Goal: Find specific page/section: Find specific page/section

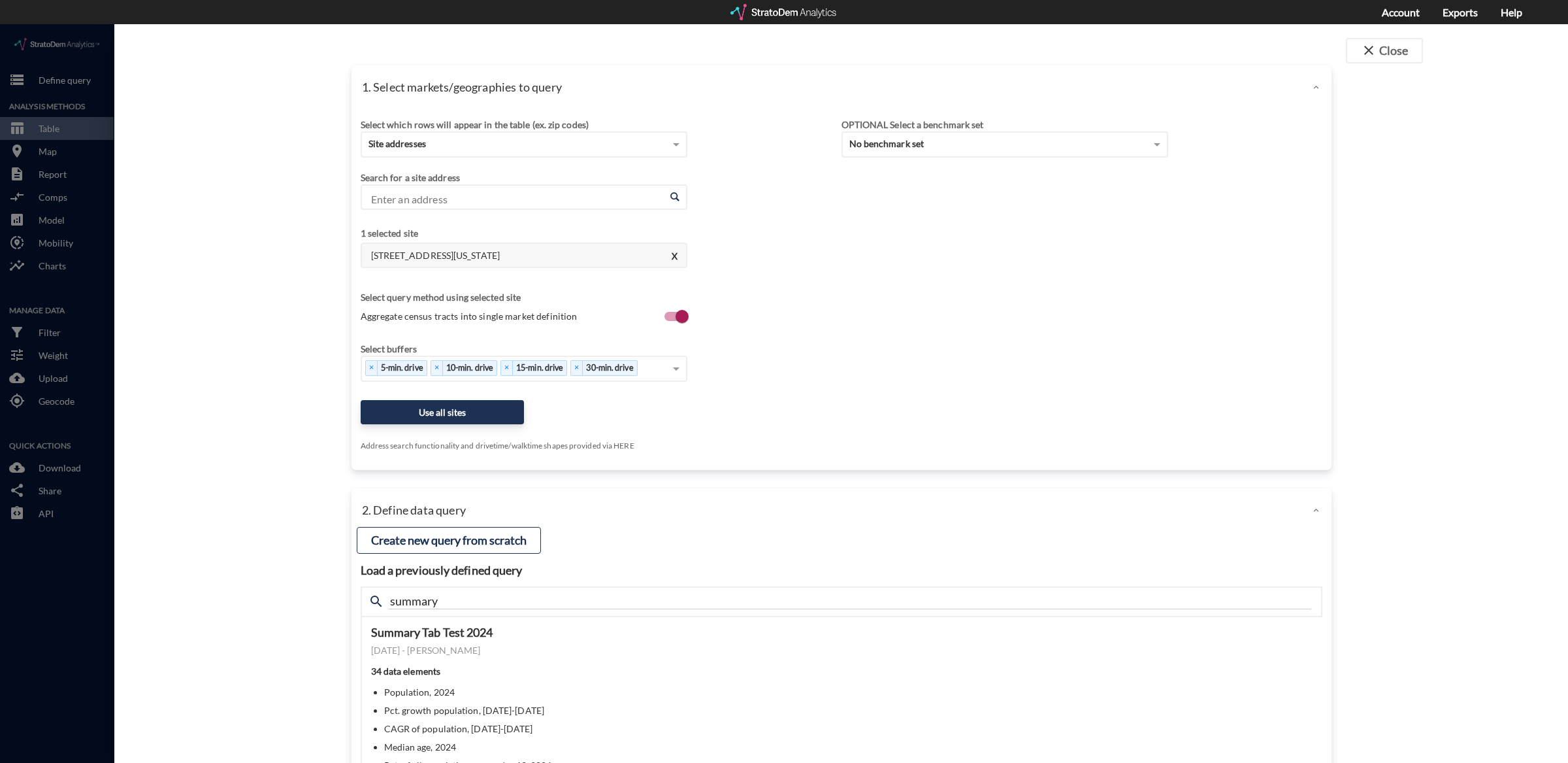
click div "1 selected site [STREET_ADDRESS][US_STATE]"
click h4 "[STREET_ADDRESS][US_STATE]"
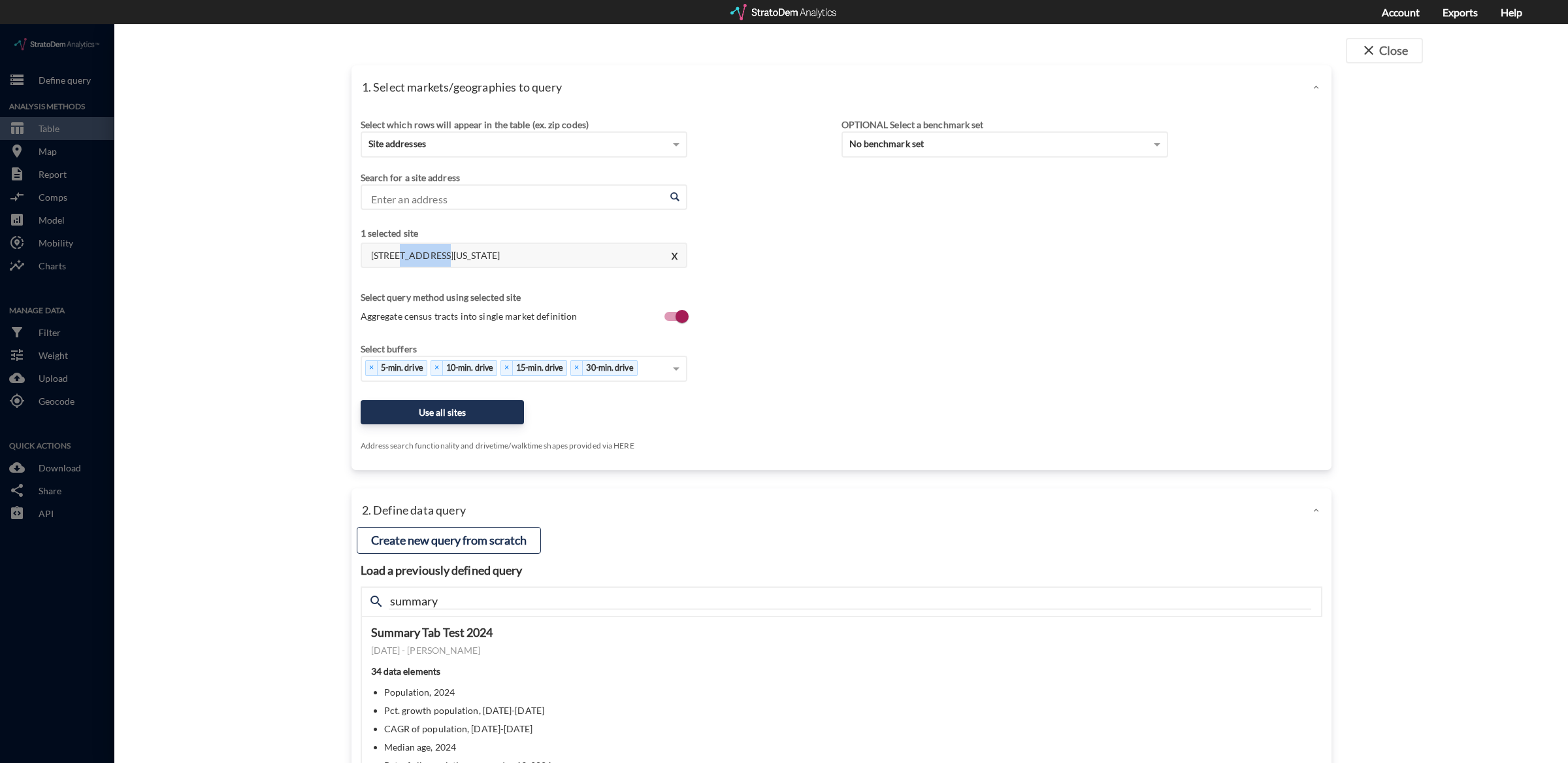
click h4 "[STREET_ADDRESS][US_STATE]"
copy h4 "[STREET_ADDRESS][US_STATE]"
click div "Search for a site address"
click input "Enter an address"
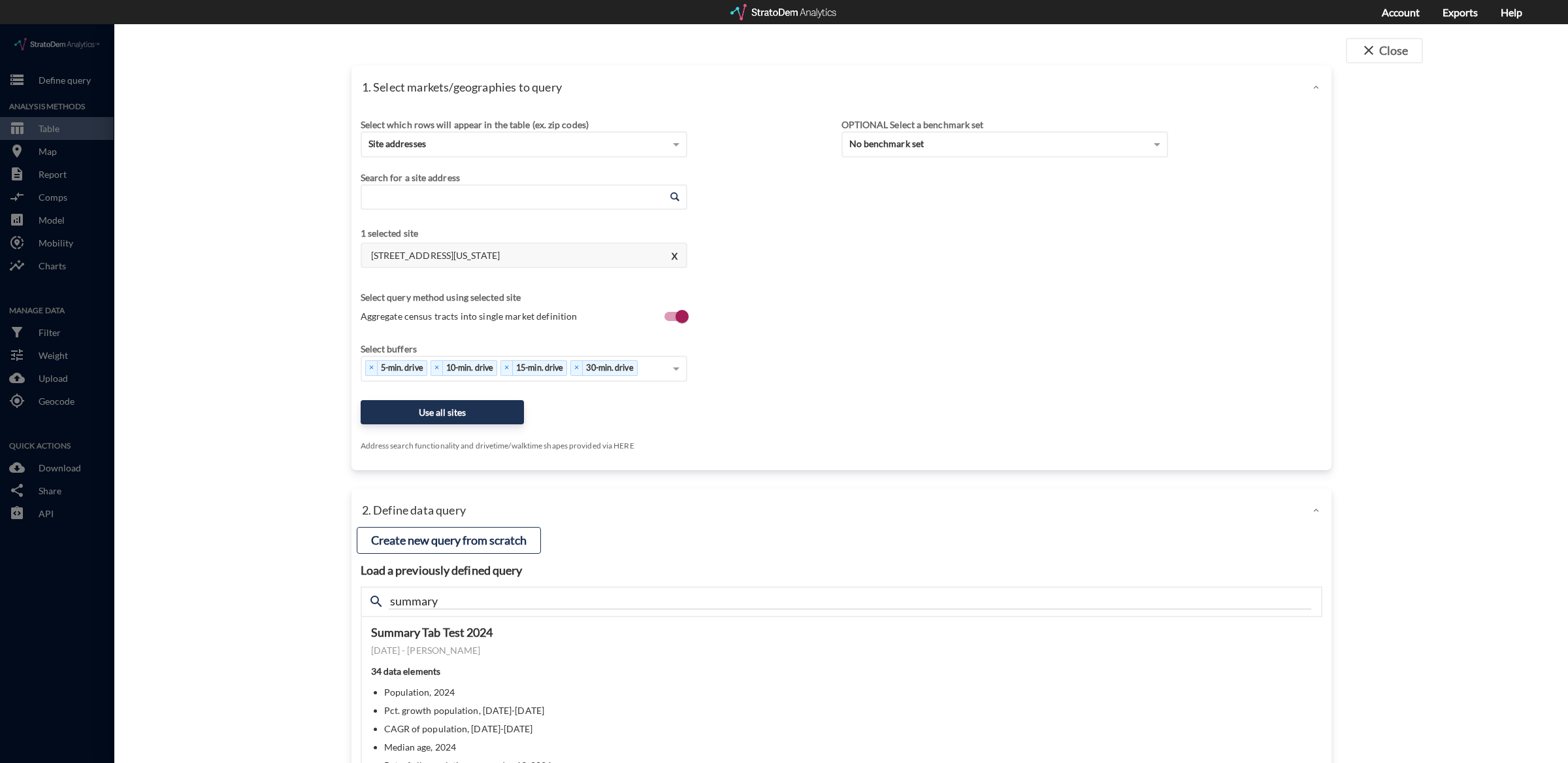
click div "Select which rows will appear in the table (ex. zip codes) Site addresses"
click div "Site addresses"
click div "Metropolitan Statistical Areas"
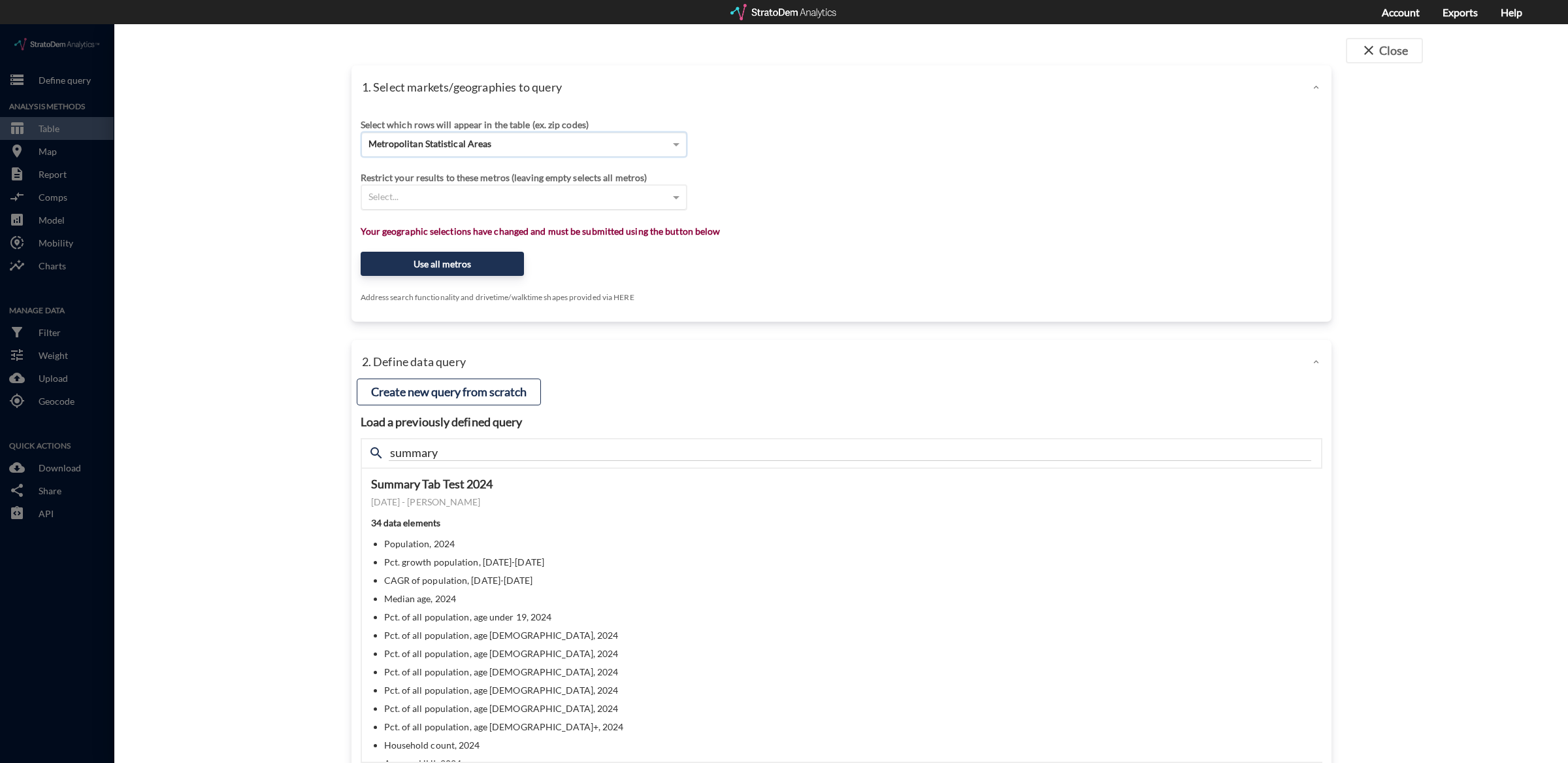
click div "Select..."
type input "[GEOGRAPHIC_DATA]"
click div "Houston-The Woodlands-[GEOGRAPHIC_DATA], [GEOGRAPHIC_DATA] MSA"
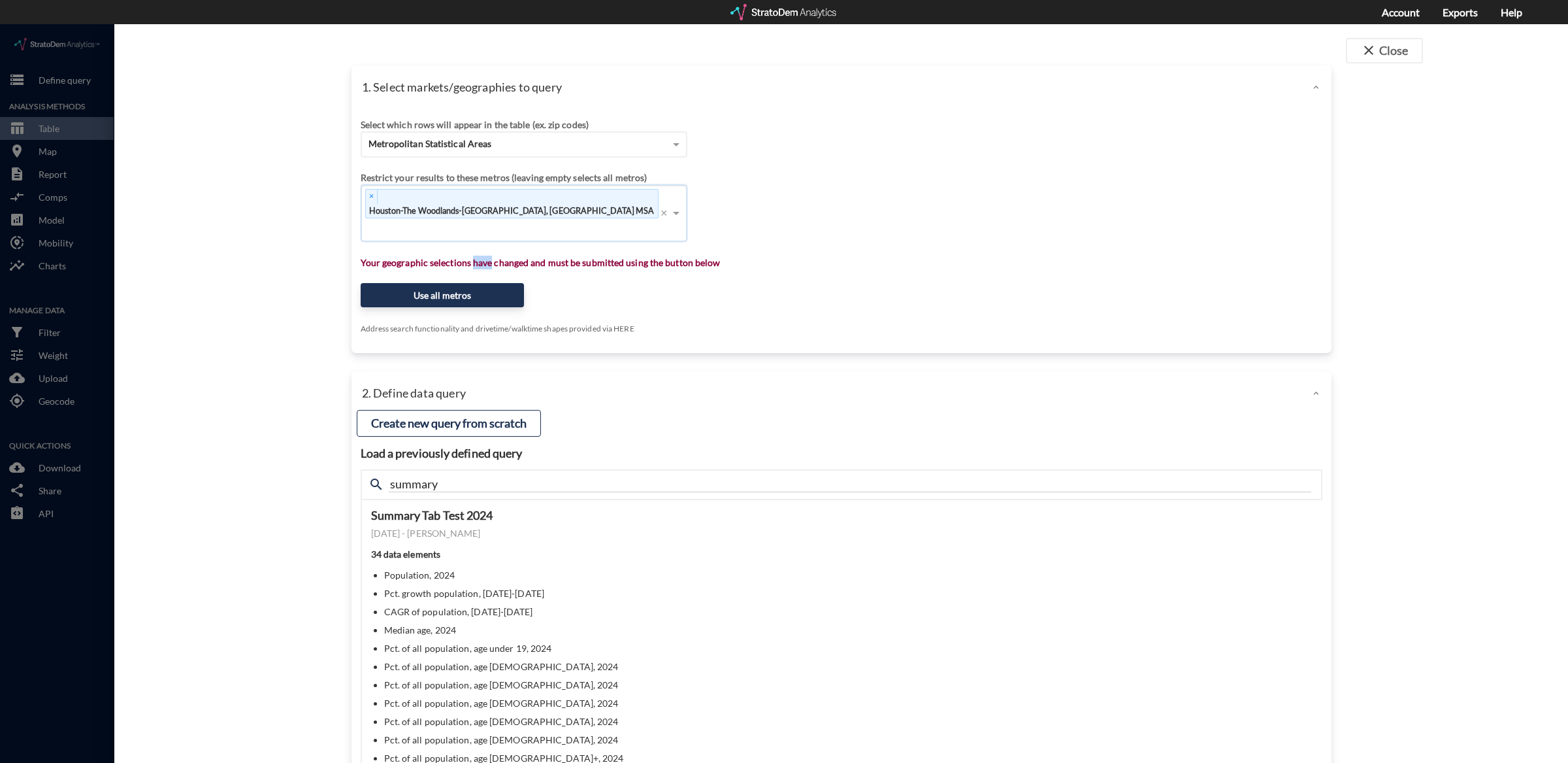
click p "Your geographic selections have changed and must be submitted using the button …"
click div "× [GEOGRAPHIC_DATA]-The Woodlands-[GEOGRAPHIC_DATA], [GEOGRAPHIC_DATA] MSA ×"
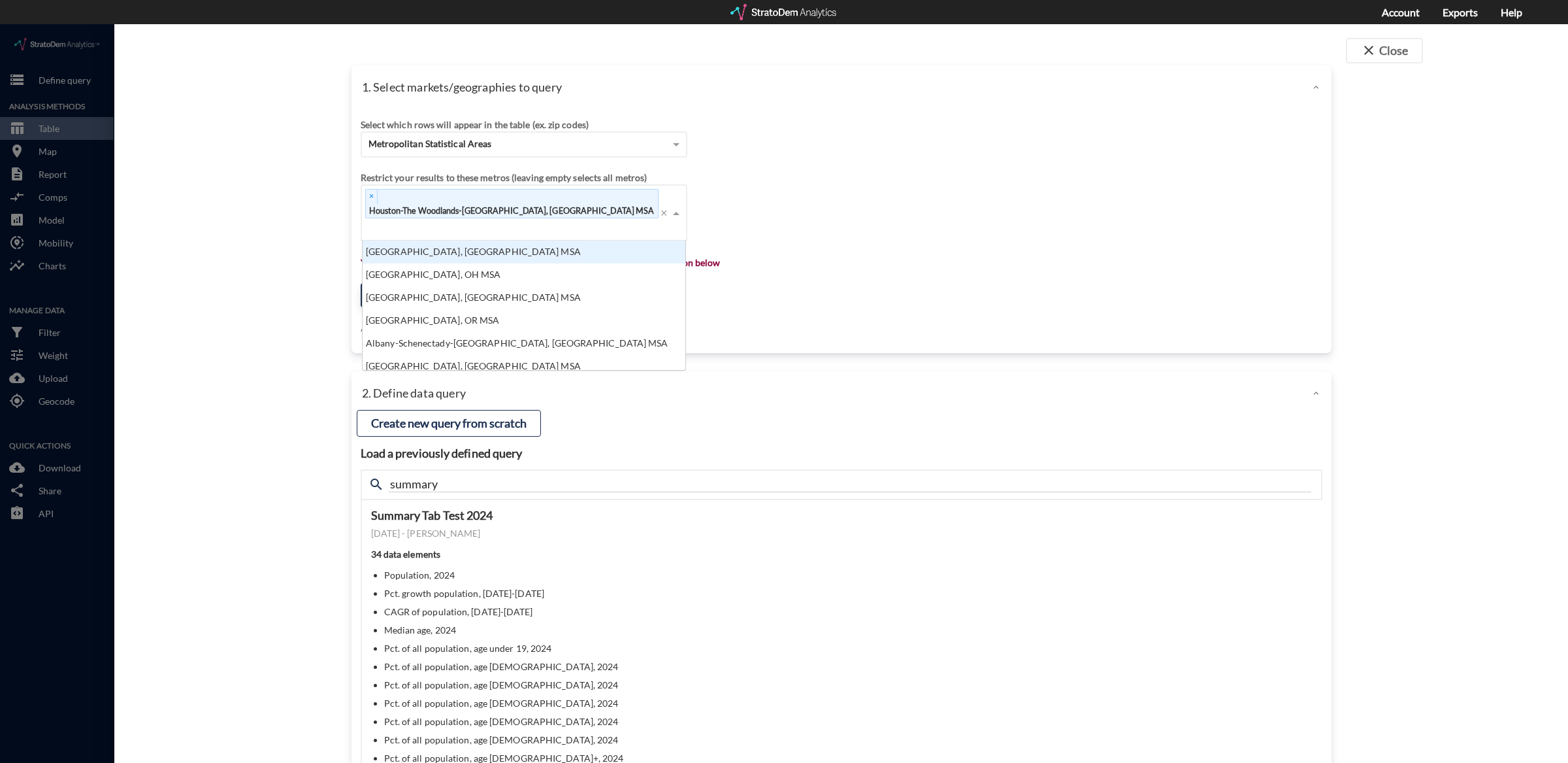
click div "× [GEOGRAPHIC_DATA]-The Woodlands-[GEOGRAPHIC_DATA], [GEOGRAPHIC_DATA] MSA Pres…"
click span "Houston-The Woodlands-[GEOGRAPHIC_DATA], [GEOGRAPHIC_DATA] MSA"
